Goal: Check status: Check status

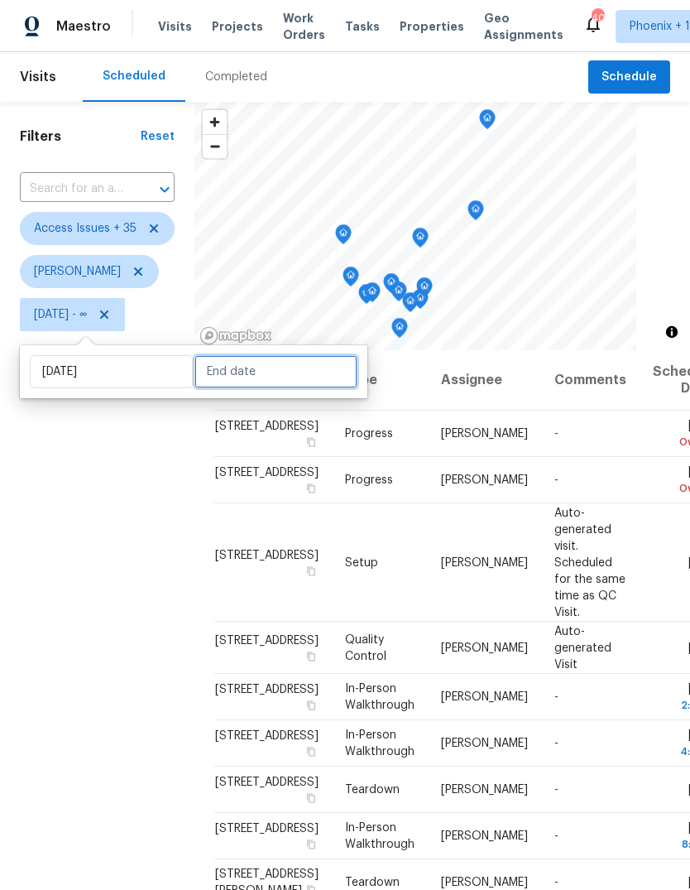
click at [263, 375] on input "text" at bounding box center [276, 371] width 163 height 33
select select "6"
select select "2025"
select select "7"
select select "2025"
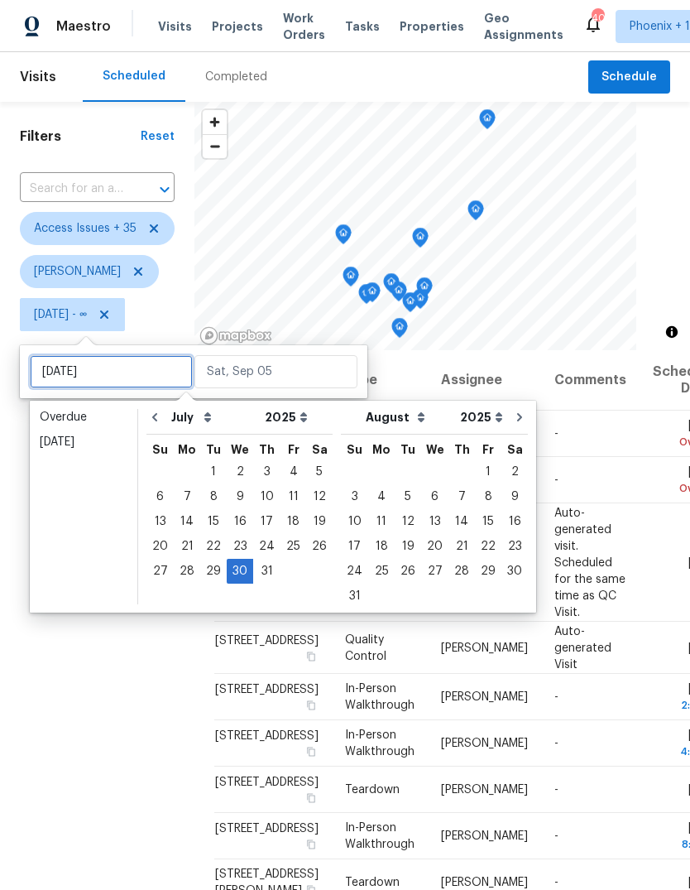
click at [126, 363] on input "[DATE]" at bounding box center [111, 371] width 163 height 33
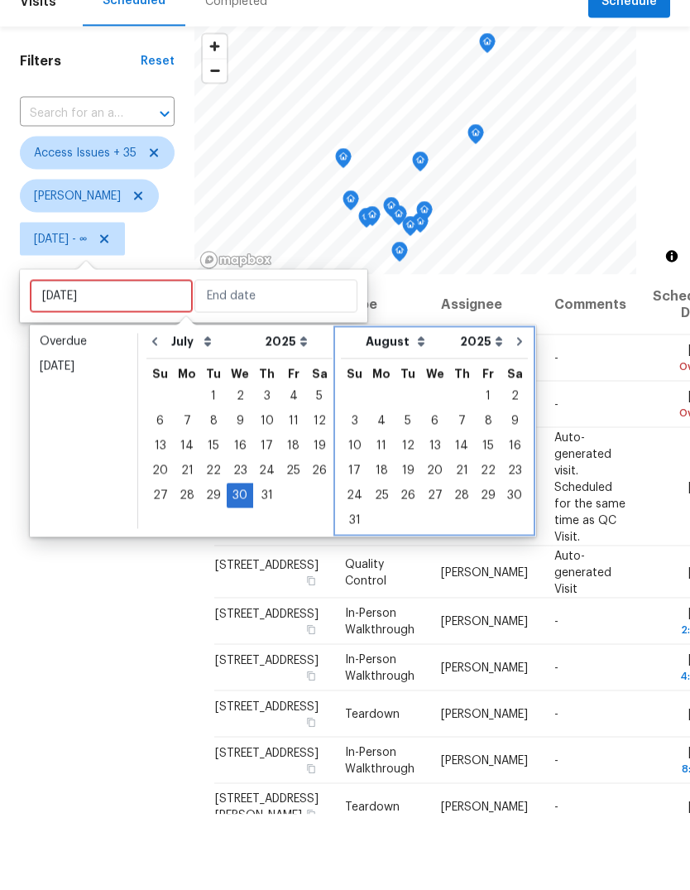
click at [517, 413] on icon "Go to next month" at bounding box center [519, 417] width 5 height 8
select select "7"
select select "8"
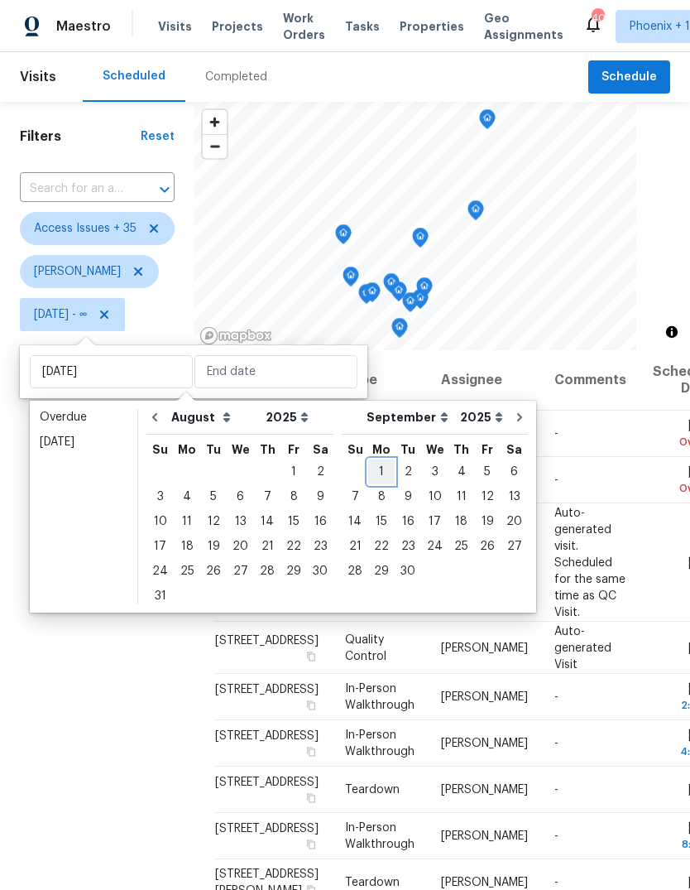
click at [373, 460] on div "1" at bounding box center [381, 471] width 26 height 23
type input "[DATE]"
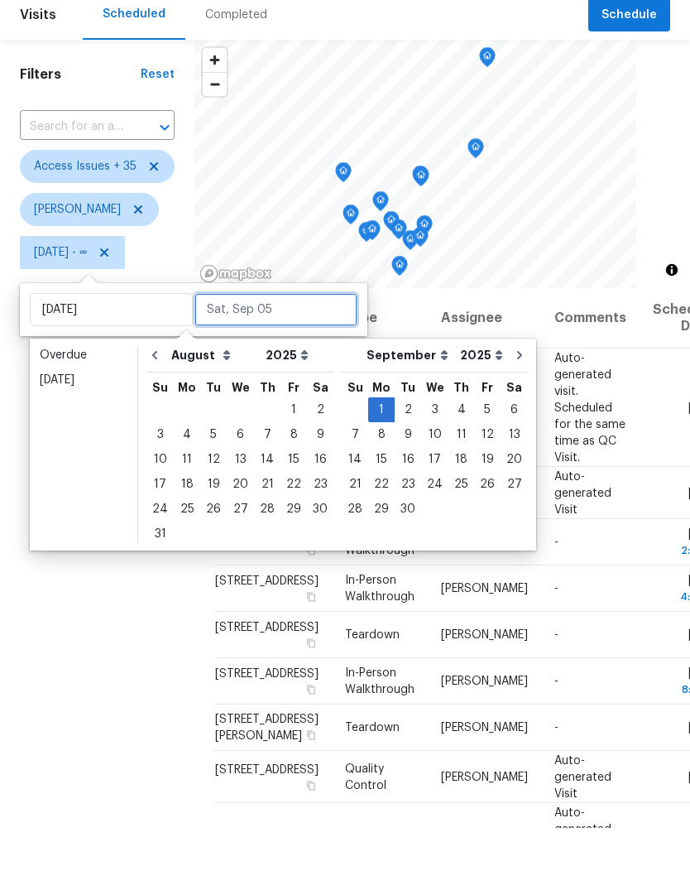
click at [302, 355] on input "text" at bounding box center [276, 371] width 163 height 33
click at [474, 460] on div "5" at bounding box center [487, 471] width 26 height 23
type input "[DATE]"
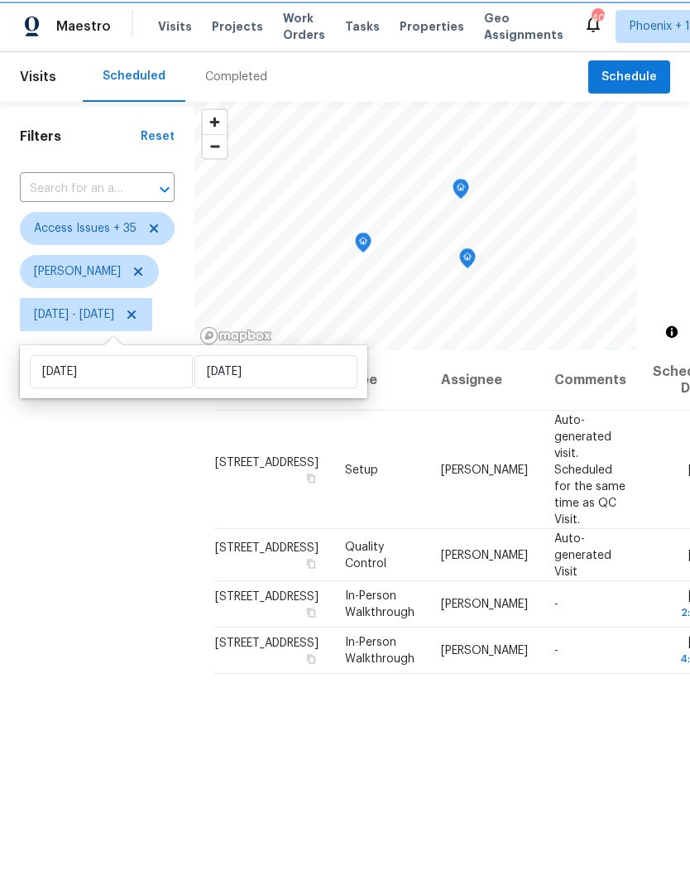
click at [371, 243] on icon "Map marker" at bounding box center [363, 242] width 15 height 19
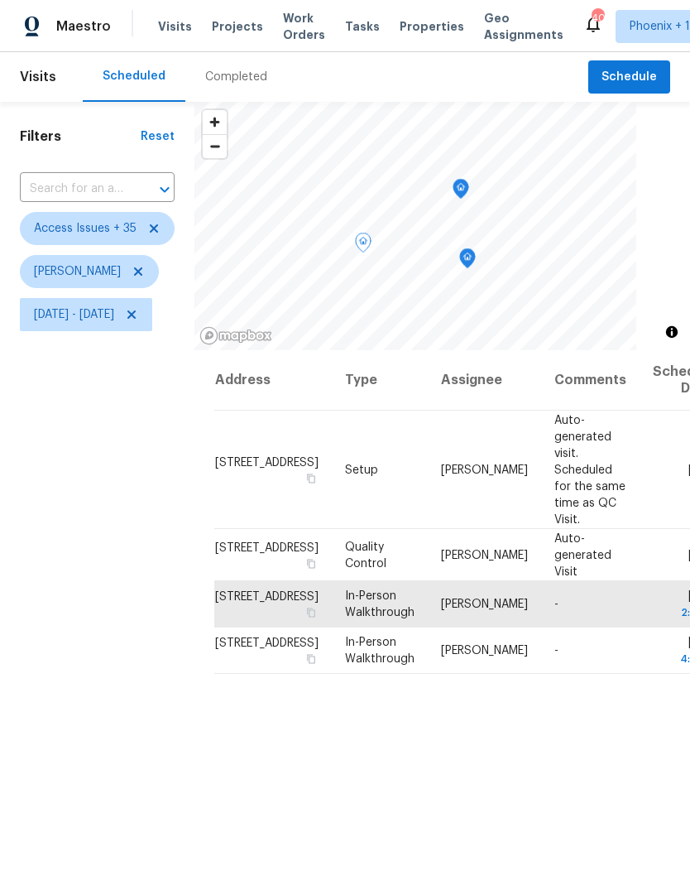
click at [475, 253] on icon "Map marker" at bounding box center [467, 258] width 15 height 19
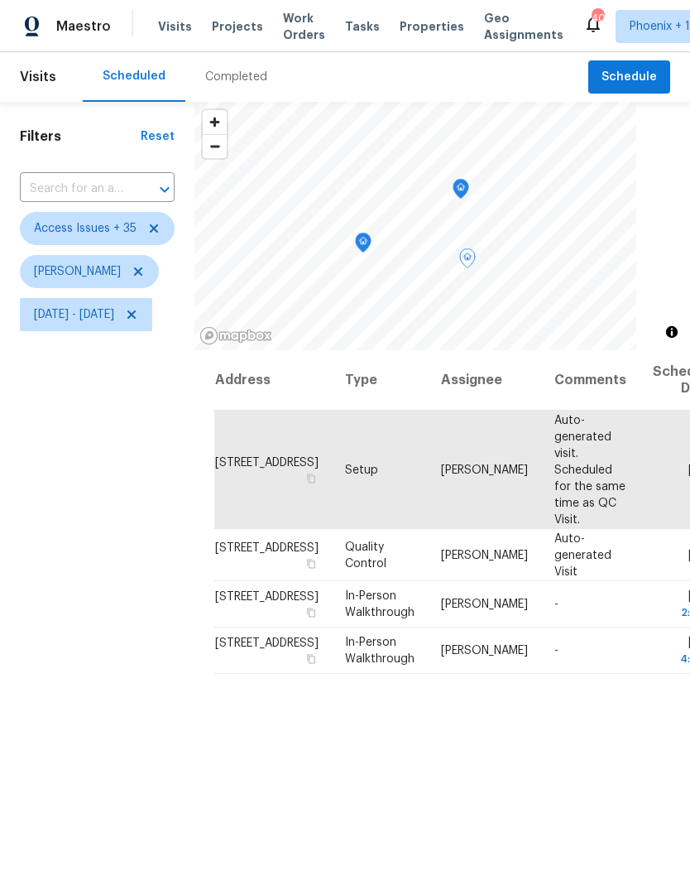
click at [469, 192] on icon "Map marker" at bounding box center [461, 189] width 15 height 19
